Goal: Task Accomplishment & Management: Manage account settings

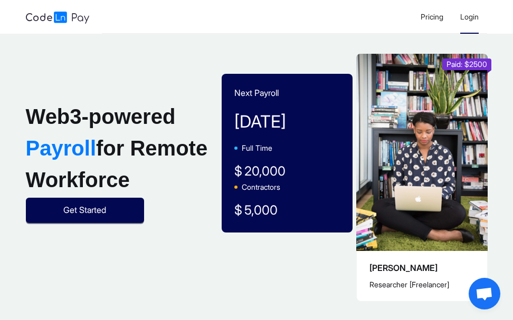
click at [468, 22] on li "Login" at bounding box center [469, 17] width 35 height 34
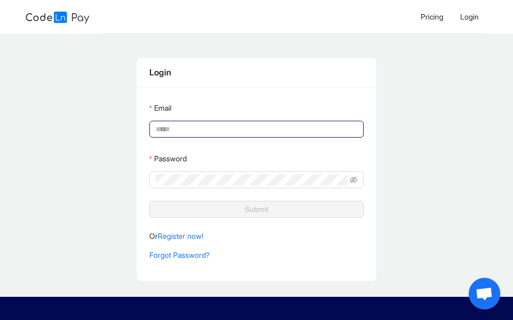
click at [223, 137] on span at bounding box center [256, 129] width 215 height 17
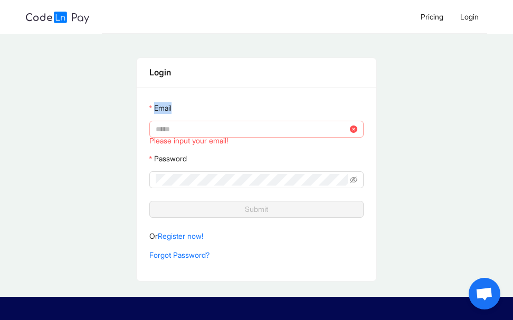
click at [223, 137] on span at bounding box center [256, 129] width 215 height 17
click at [223, 125] on input "Email" at bounding box center [252, 130] width 193 height 12
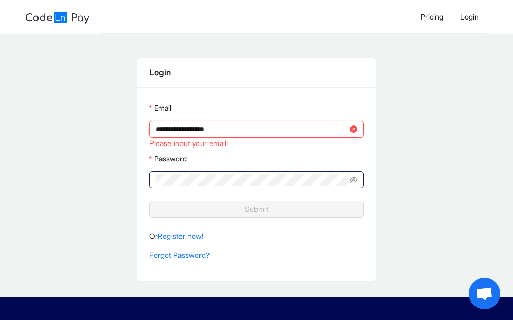
type input "**********"
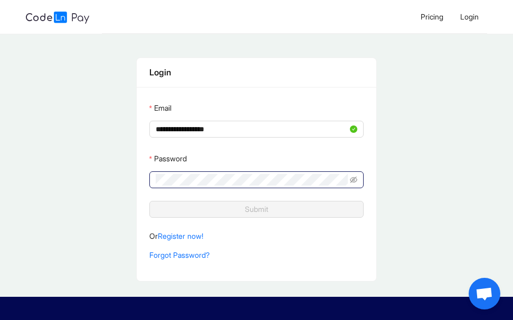
click at [219, 174] on span at bounding box center [256, 180] width 215 height 17
click at [210, 187] on span at bounding box center [256, 180] width 215 height 17
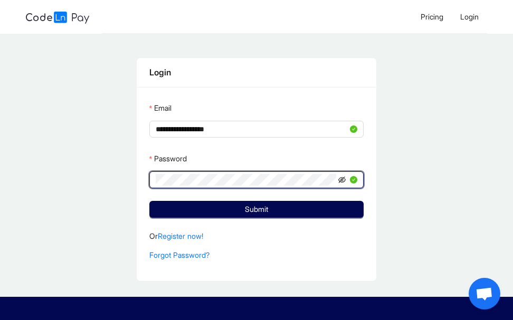
click at [339, 179] on icon "eye-invisible" at bounding box center [342, 180] width 7 height 6
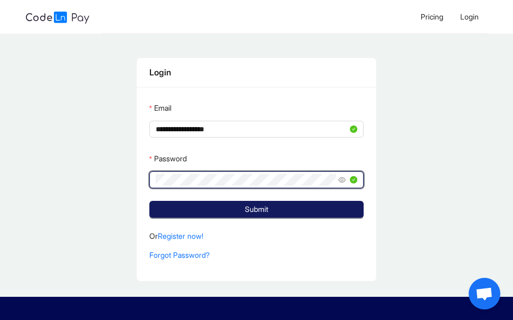
click at [332, 203] on button "Submit" at bounding box center [256, 209] width 215 height 17
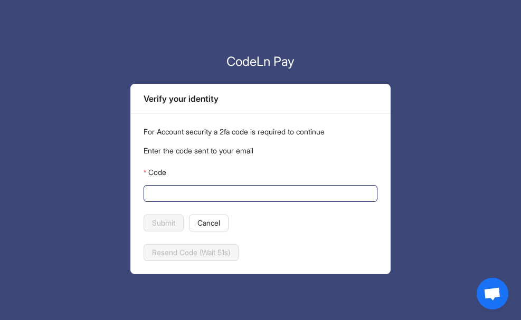
click at [216, 193] on input "Code" at bounding box center [260, 194] width 220 height 12
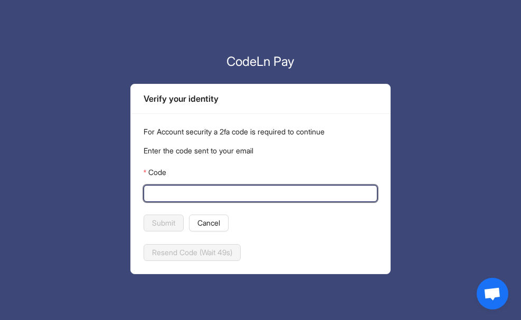
paste input "******"
type input "******"
click at [172, 224] on span "Submit" at bounding box center [163, 224] width 23 height 12
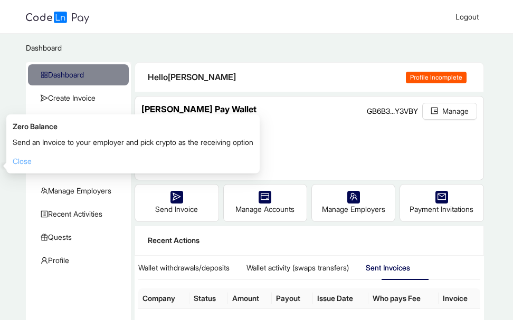
click at [20, 160] on link "Close" at bounding box center [22, 161] width 19 height 9
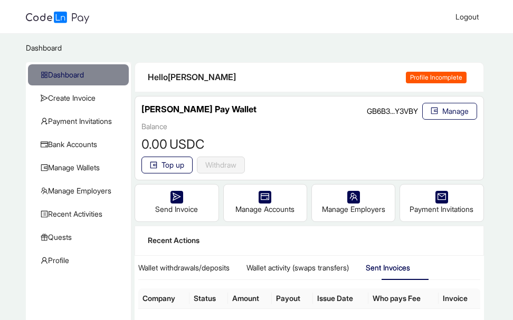
click at [443, 110] on span "Manage" at bounding box center [455, 112] width 26 height 12
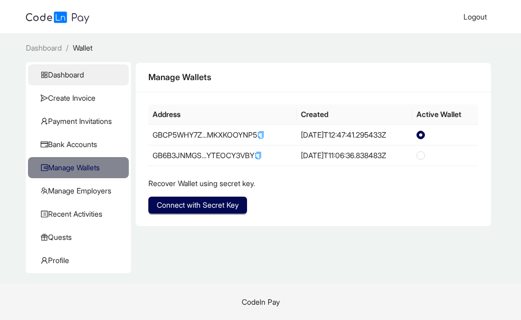
click at [71, 81] on span "Dashboard" at bounding box center [81, 74] width 80 height 21
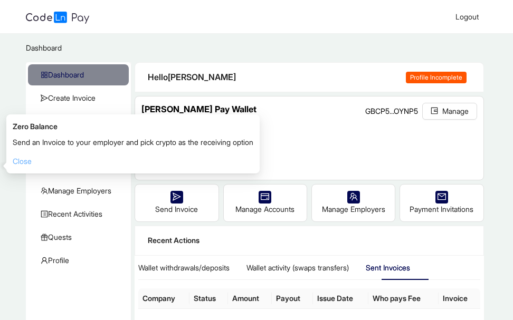
click at [17, 160] on link "Close" at bounding box center [22, 161] width 19 height 9
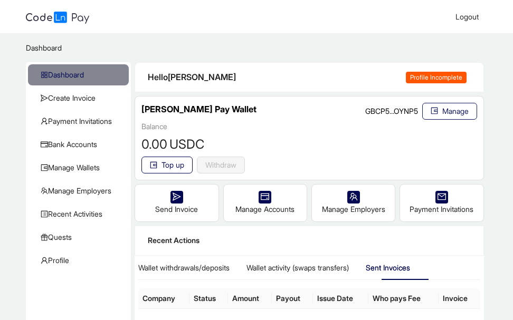
click at [451, 112] on span "Manage" at bounding box center [455, 112] width 26 height 12
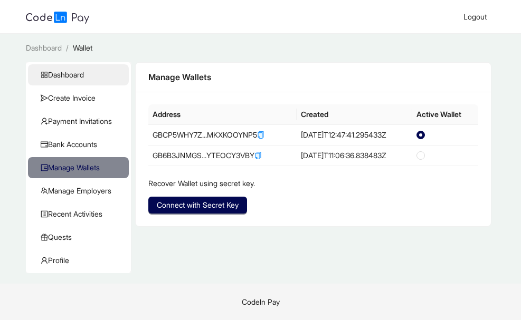
click at [80, 69] on span "Dashboard" at bounding box center [81, 74] width 80 height 21
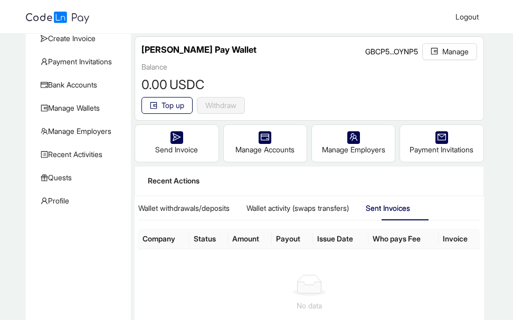
scroll to position [61, 0]
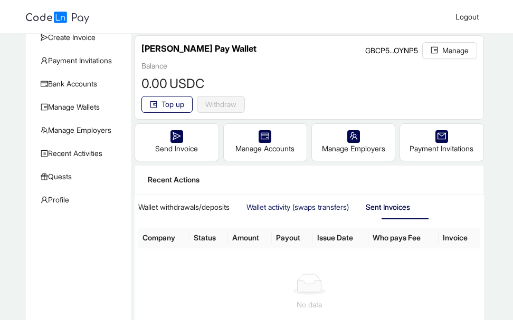
click at [366, 199] on div "Wallet activity (swaps transfers)" at bounding box center [388, 207] width 44 height 24
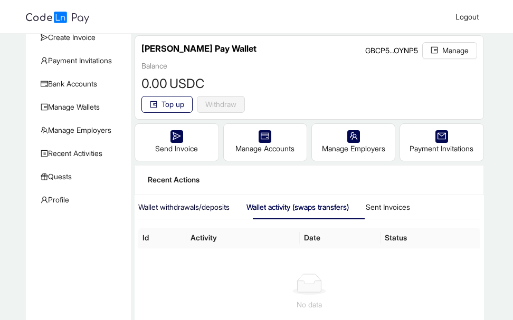
click at [198, 210] on div "Wallet withdrawals/deposits" at bounding box center [183, 208] width 91 height 12
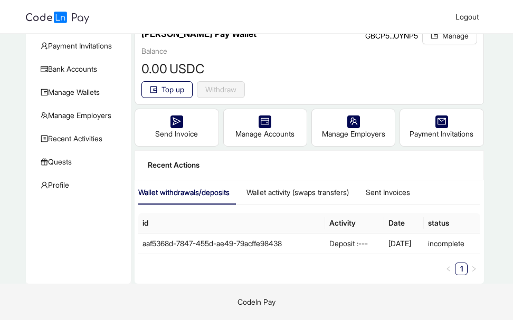
scroll to position [101, 0]
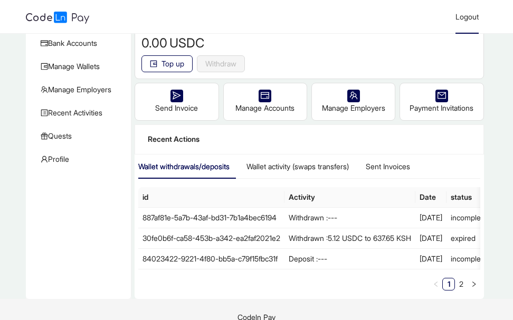
click at [453, 21] on li "Logout" at bounding box center [467, 17] width 40 height 34
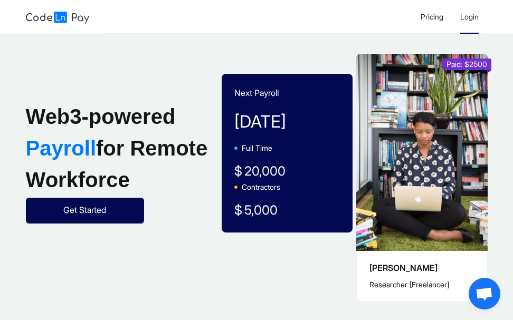
click at [454, 21] on li "Login" at bounding box center [469, 17] width 35 height 34
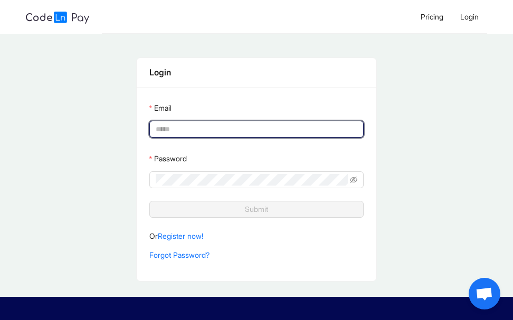
click at [219, 131] on input "Email" at bounding box center [256, 130] width 200 height 12
click at [190, 133] on input "**********" at bounding box center [256, 130] width 200 height 12
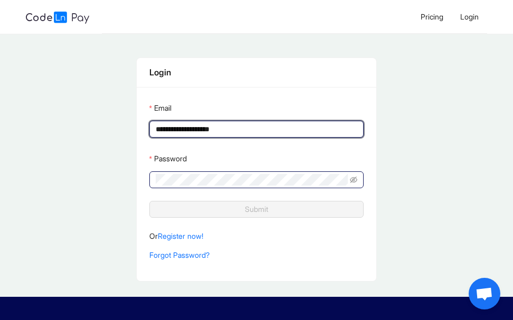
type input "**********"
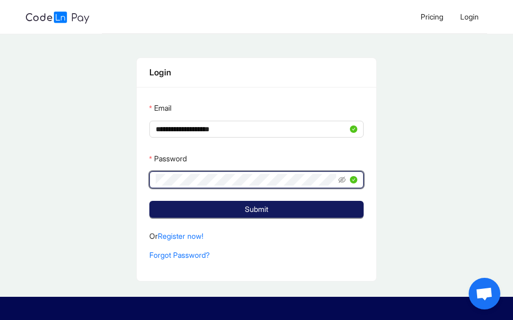
click at [290, 215] on button "Submit" at bounding box center [256, 209] width 215 height 17
